Goal: Complete application form: Complete application form

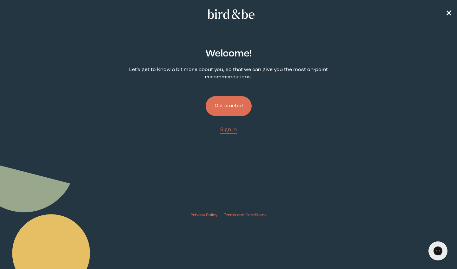
click at [233, 105] on button "Get started" at bounding box center [229, 106] width 46 height 20
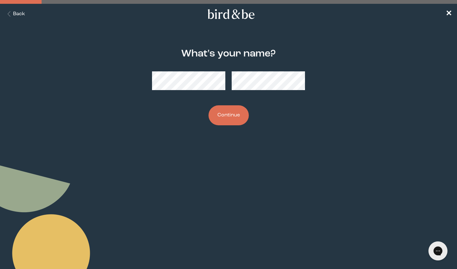
click at [228, 115] on button "Continue" at bounding box center [229, 115] width 40 height 20
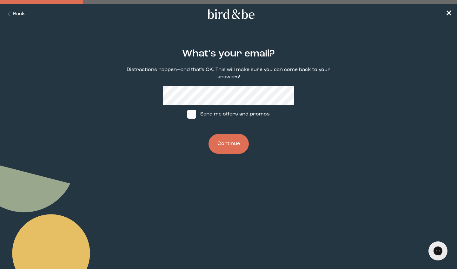
click at [237, 83] on div "What's your email? Distractions happen—and that's OK. This will make sure you c…" at bounding box center [228, 101] width 219 height 126
click at [228, 144] on button "Continue" at bounding box center [229, 144] width 40 height 20
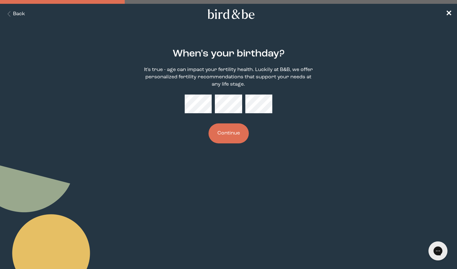
click at [226, 143] on button "Continue" at bounding box center [229, 134] width 40 height 20
click at [229, 136] on button "Continue" at bounding box center [229, 134] width 40 height 20
click at [238, 139] on button "Continue" at bounding box center [229, 134] width 40 height 20
click at [257, 122] on div "When's your birthday? It's true - age can impact your fertility health. Luckily…" at bounding box center [228, 96] width 219 height 116
click at [194, 100] on div at bounding box center [228, 104] width 87 height 19
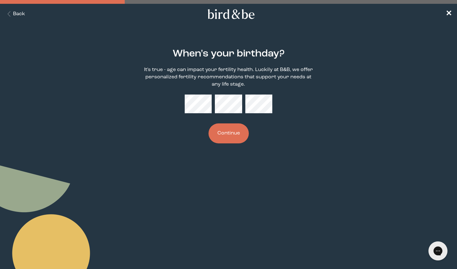
click at [234, 134] on button "Continue" at bounding box center [229, 134] width 40 height 20
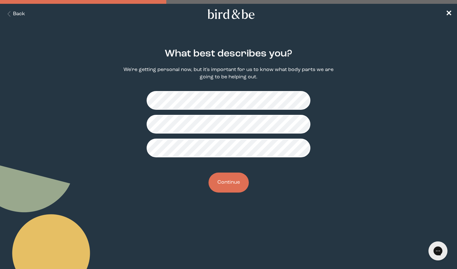
click at [286, 98] on fieldset at bounding box center [229, 124] width 164 height 77
click at [222, 190] on button "Continue" at bounding box center [229, 183] width 40 height 20
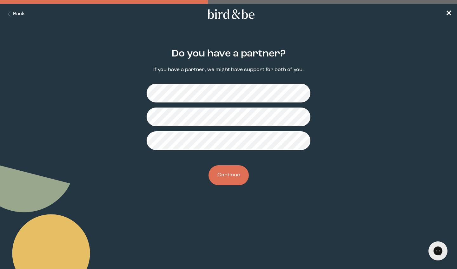
click at [235, 180] on button "Continue" at bounding box center [229, 175] width 40 height 20
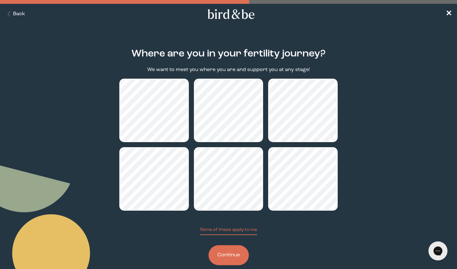
click at [240, 258] on button "Continue" at bounding box center [229, 256] width 40 height 20
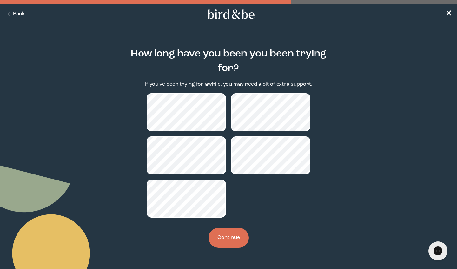
click at [230, 241] on button "Continue" at bounding box center [229, 238] width 40 height 20
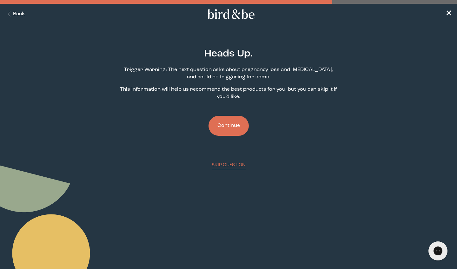
click at [244, 129] on button "Continue" at bounding box center [229, 126] width 40 height 20
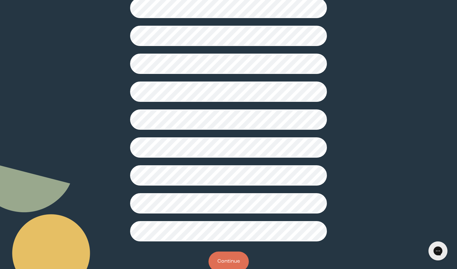
scroll to position [113, 0]
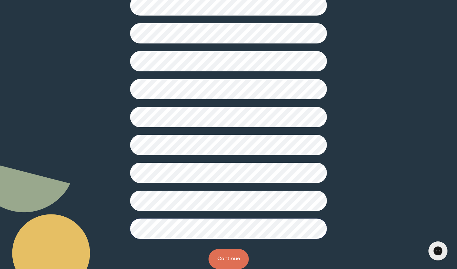
click at [224, 262] on button "Continue" at bounding box center [229, 259] width 40 height 20
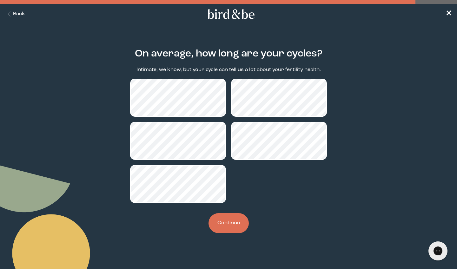
click at [234, 220] on button "Continue" at bounding box center [229, 223] width 40 height 20
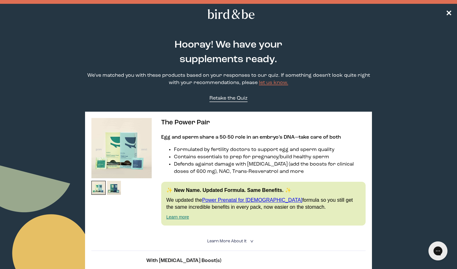
click at [243, 100] on span "Retake the Quiz" at bounding box center [229, 98] width 38 height 5
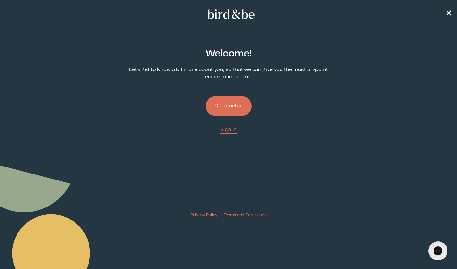
click at [231, 108] on button "Get started" at bounding box center [229, 106] width 46 height 20
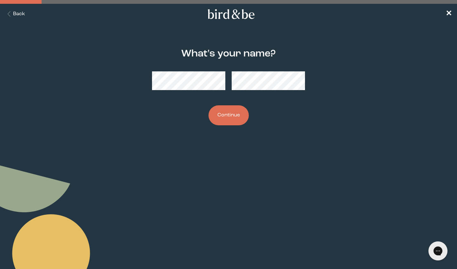
click at [234, 125] on button "Continue" at bounding box center [229, 115] width 40 height 20
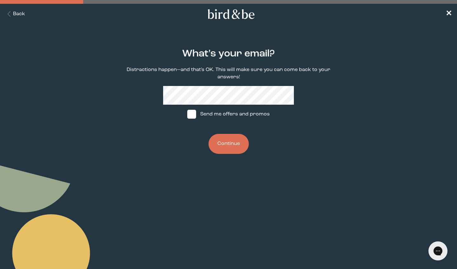
click at [228, 143] on button "Continue" at bounding box center [229, 144] width 40 height 20
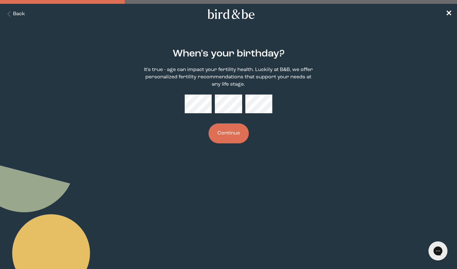
click at [227, 132] on button "Continue" at bounding box center [229, 134] width 40 height 20
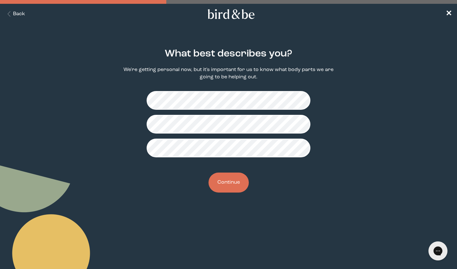
click at [238, 180] on button "Continue" at bounding box center [229, 183] width 40 height 20
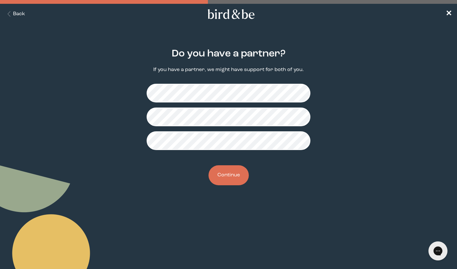
click at [238, 180] on button "Continue" at bounding box center [229, 175] width 40 height 20
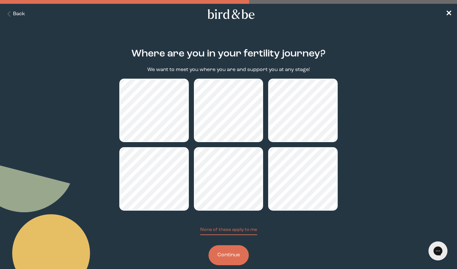
click at [237, 264] on button "Continue" at bounding box center [229, 256] width 40 height 20
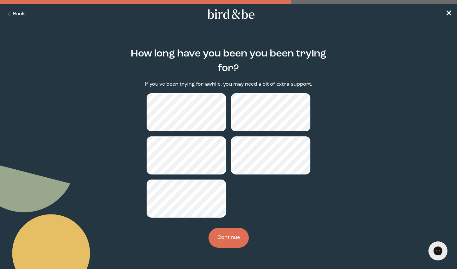
click at [232, 238] on button "Continue" at bounding box center [229, 238] width 40 height 20
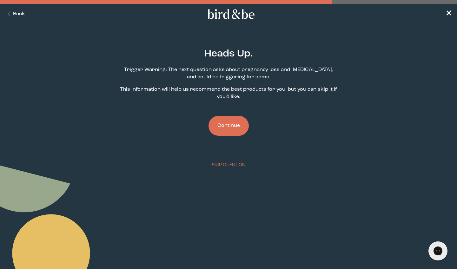
click at [239, 130] on button "Continue" at bounding box center [229, 126] width 40 height 20
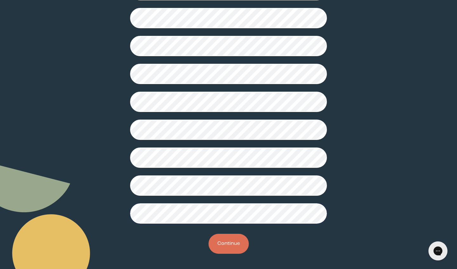
scroll to position [128, 0]
click at [226, 246] on button "Continue" at bounding box center [229, 244] width 40 height 20
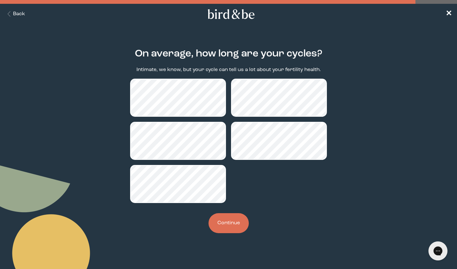
click at [227, 231] on button "Continue" at bounding box center [229, 223] width 40 height 20
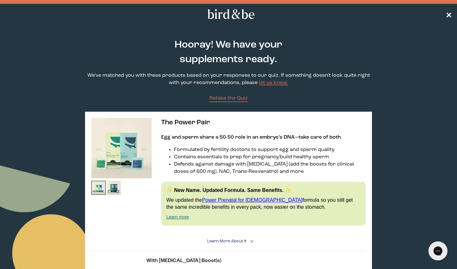
click at [447, 15] on span "✕" at bounding box center [449, 14] width 6 height 8
